Goal: Book appointment/travel/reservation

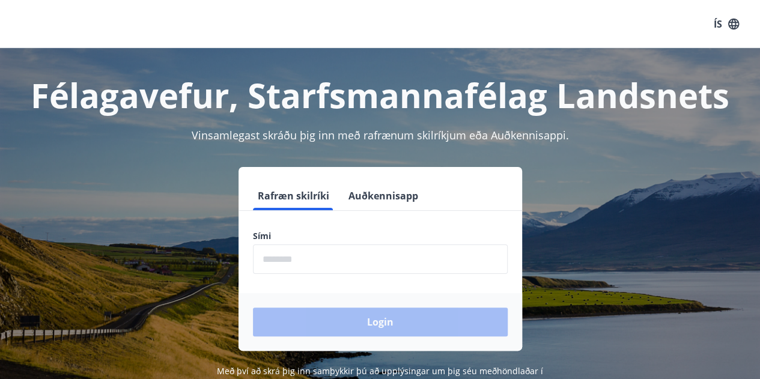
click at [274, 258] on input "phone" at bounding box center [380, 259] width 255 height 29
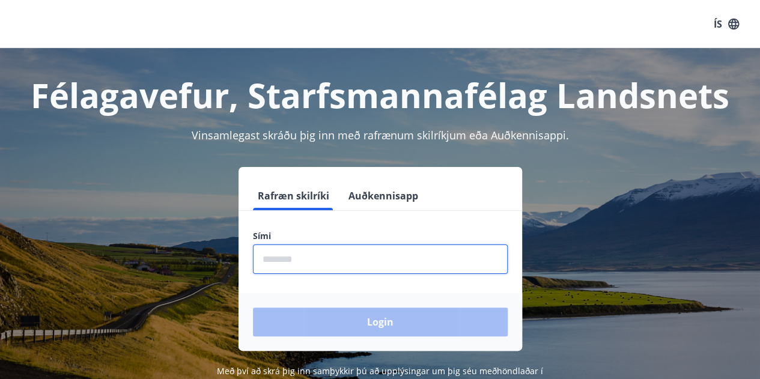
type input "********"
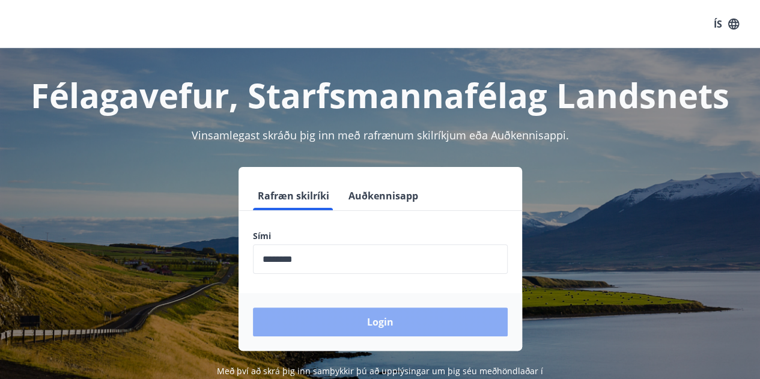
click at [375, 321] on button "Login" at bounding box center [380, 322] width 255 height 29
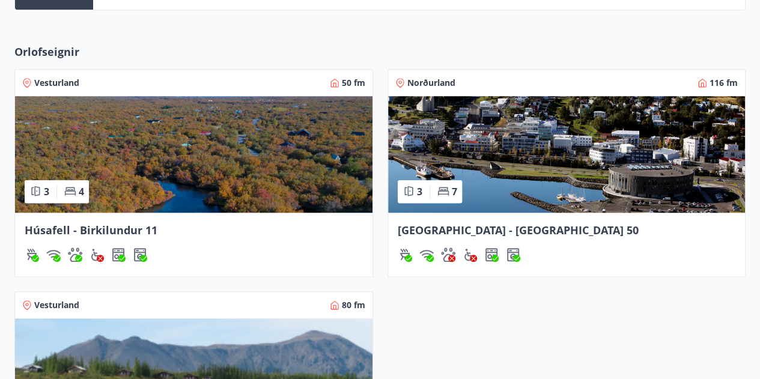
scroll to position [421, 0]
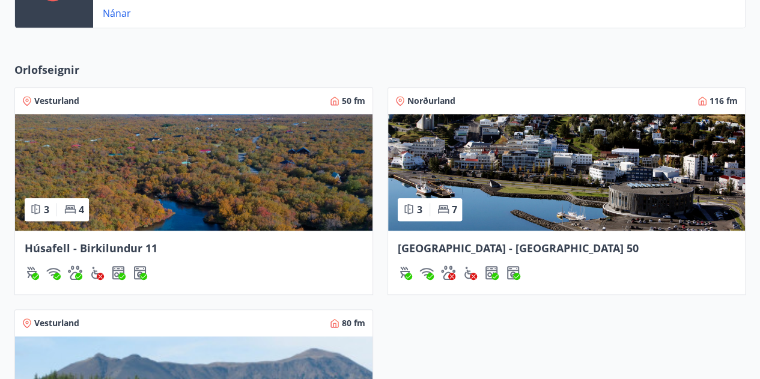
click at [221, 167] on img at bounding box center [194, 172] width 358 height 117
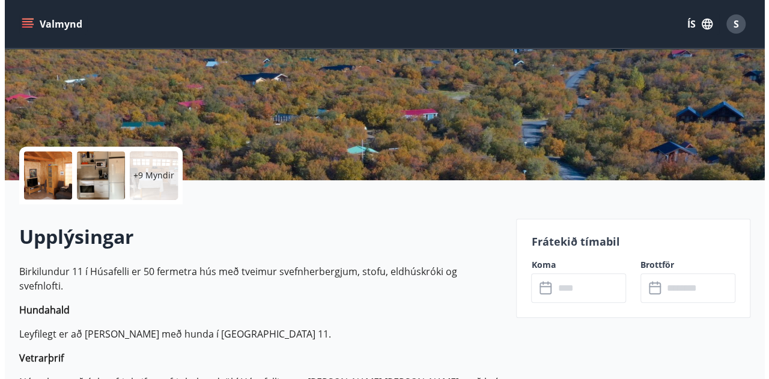
scroll to position [240, 0]
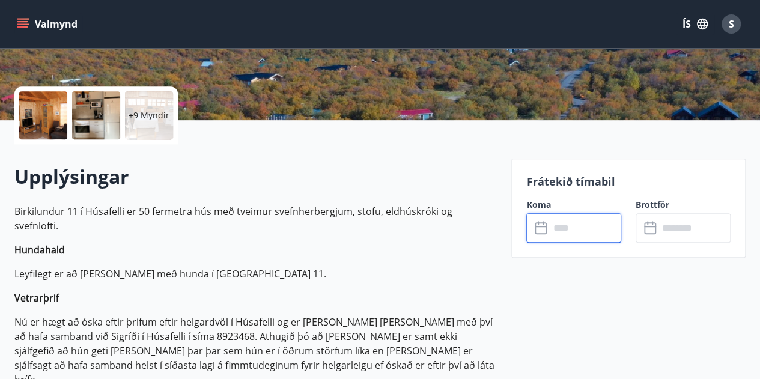
click at [571, 231] on input "text" at bounding box center [585, 227] width 72 height 29
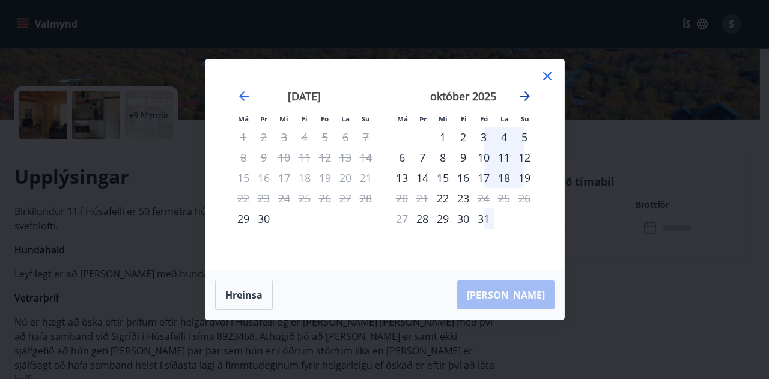
click at [526, 94] on icon "Move forward to switch to the next month." at bounding box center [526, 96] width 10 height 10
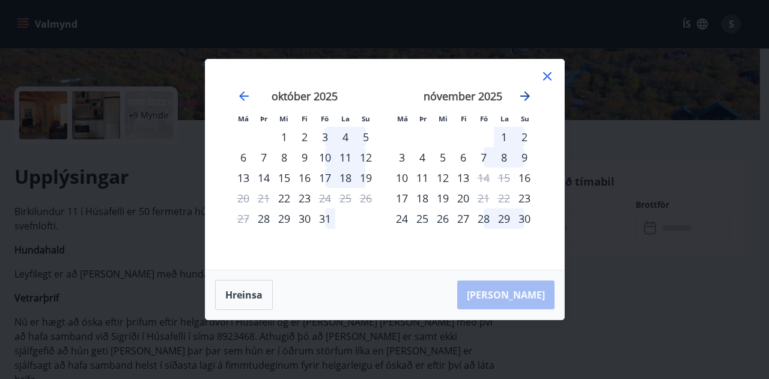
click at [526, 94] on icon "Move forward to switch to the next month." at bounding box center [526, 96] width 10 height 10
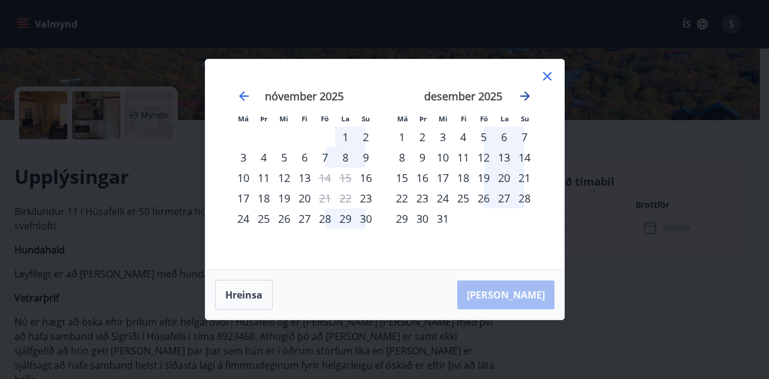
click at [526, 94] on icon "Move forward to switch to the next month." at bounding box center [526, 96] width 10 height 10
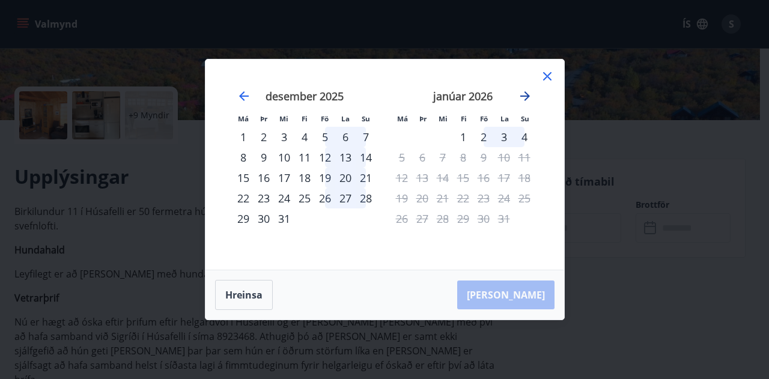
click at [526, 94] on icon "Move forward to switch to the next month." at bounding box center [525, 96] width 14 height 14
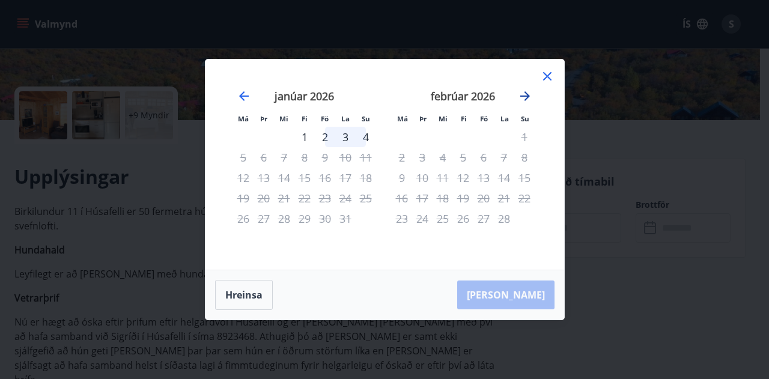
click at [526, 94] on icon "Move forward to switch to the next month." at bounding box center [525, 96] width 14 height 14
click at [241, 94] on icon "Move backward to switch to the previous month." at bounding box center [244, 96] width 14 height 14
click at [240, 94] on icon "Move backward to switch to the previous month." at bounding box center [244, 96] width 14 height 14
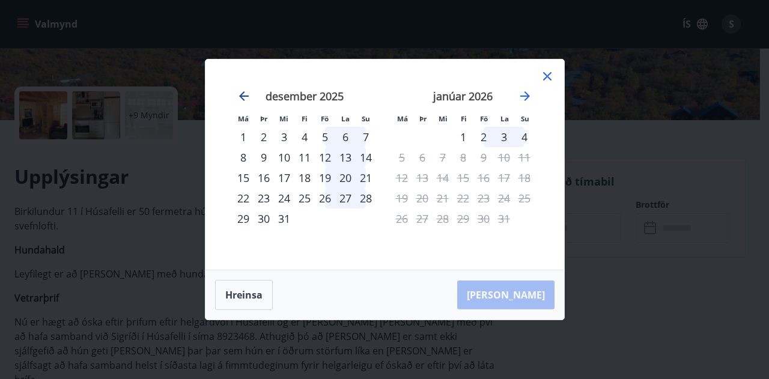
click at [240, 94] on icon "Move backward to switch to the previous month." at bounding box center [244, 96] width 14 height 14
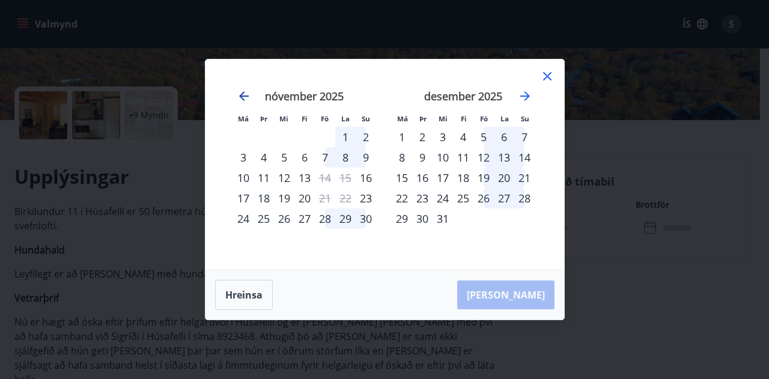
click at [240, 94] on icon "Move backward to switch to the previous month." at bounding box center [244, 96] width 14 height 14
